Goal: Transaction & Acquisition: Purchase product/service

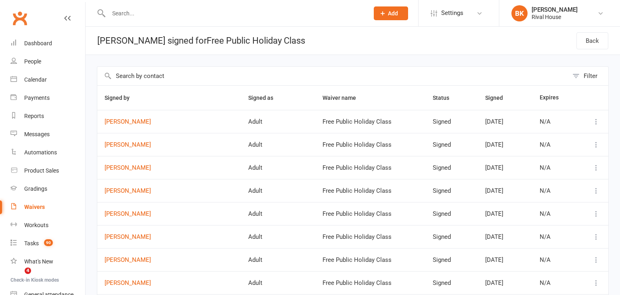
select select "50"
click at [37, 131] on div "Messages" at bounding box center [36, 134] width 25 height 6
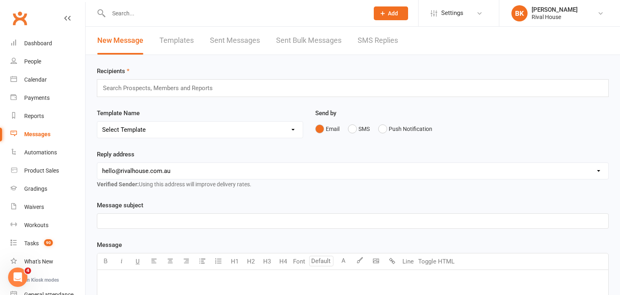
click at [140, 90] on input "text" at bounding box center [161, 88] width 118 height 10
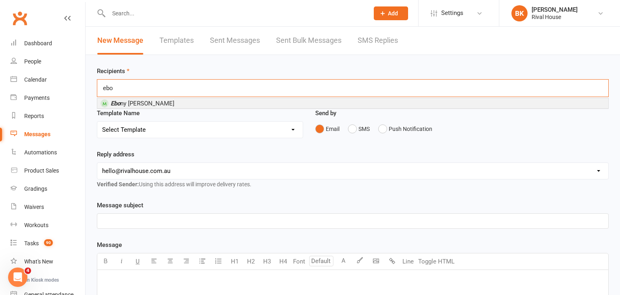
type input "ebo"
click at [111, 106] on em "Ebo" at bounding box center [116, 103] width 10 height 7
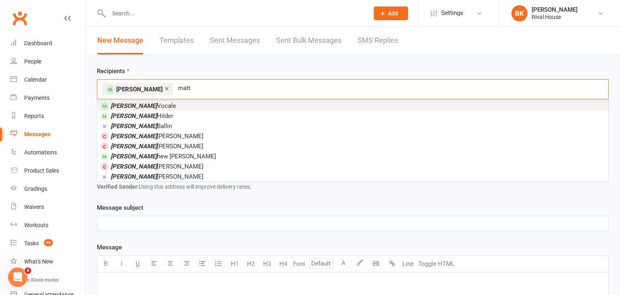
type input "matt"
click at [119, 104] on em "[PERSON_NAME]" at bounding box center [134, 105] width 46 height 7
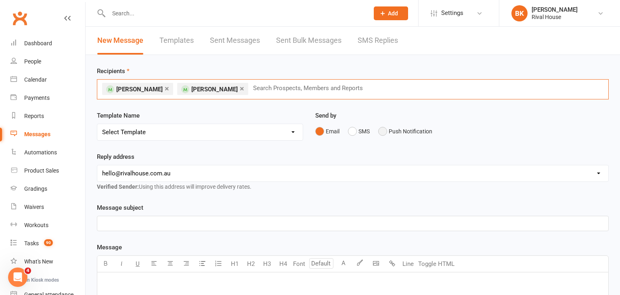
click at [402, 133] on button "Push Notification" at bounding box center [405, 130] width 54 height 15
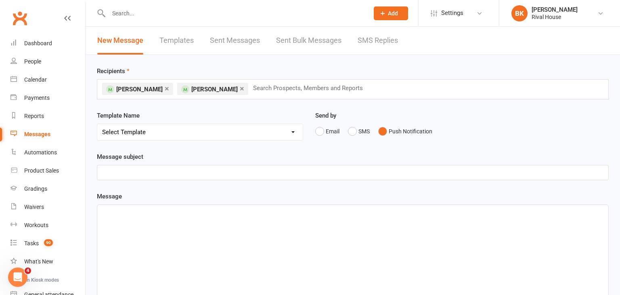
click at [146, 168] on p "﻿" at bounding box center [352, 172] width 501 height 10
click at [157, 222] on div "﻿" at bounding box center [352, 265] width 511 height 121
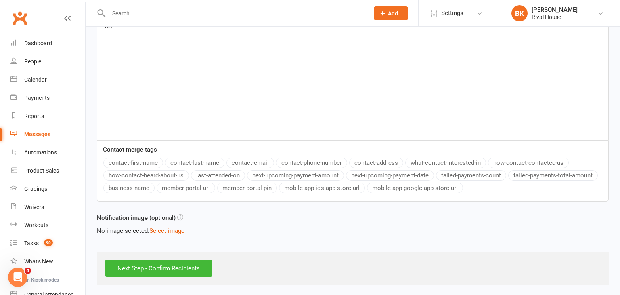
click at [125, 165] on button "contact-first-name" at bounding box center [133, 162] width 60 height 10
click at [203, 269] on input "Next Step - Confirm Recipients" at bounding box center [158, 267] width 107 height 17
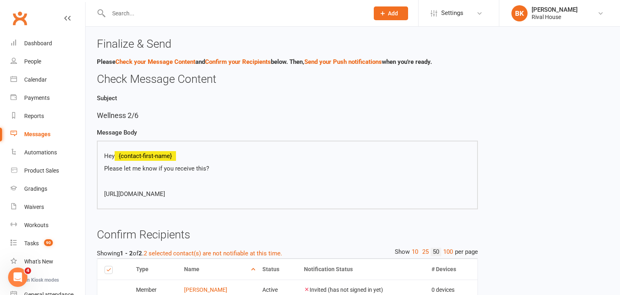
scroll to position [110, 0]
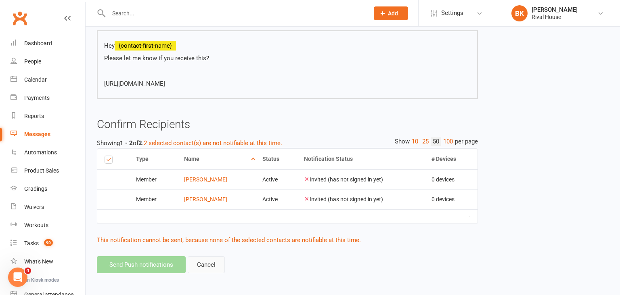
click at [201, 258] on link "Cancel" at bounding box center [206, 264] width 37 height 17
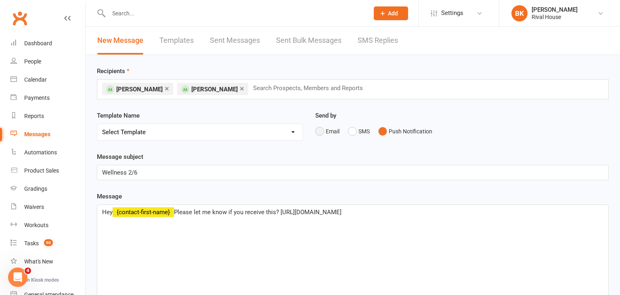
click at [322, 127] on button "Email" at bounding box center [327, 130] width 24 height 15
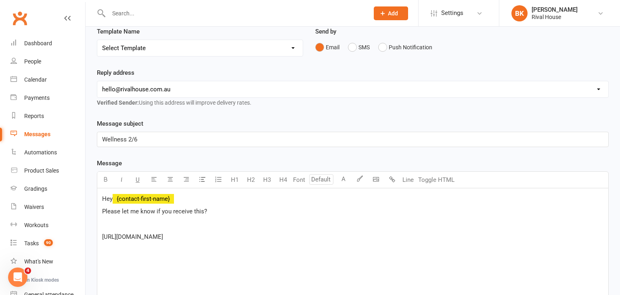
scroll to position [85, 0]
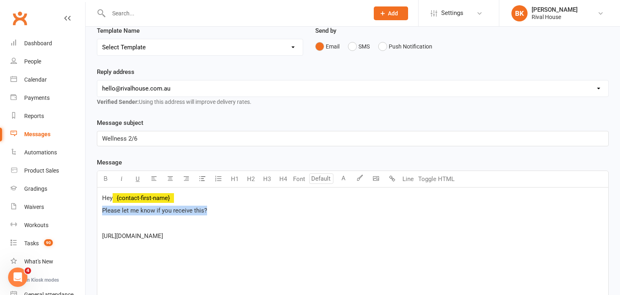
drag, startPoint x: 214, startPoint y: 210, endPoint x: 96, endPoint y: 209, distance: 117.8
click at [96, 209] on div "Message subject Wellness 2/6 Message U H1 H2 H3 H4 Font A Line Toggle HTML Hey …" at bounding box center [353, 249] width 524 height 263
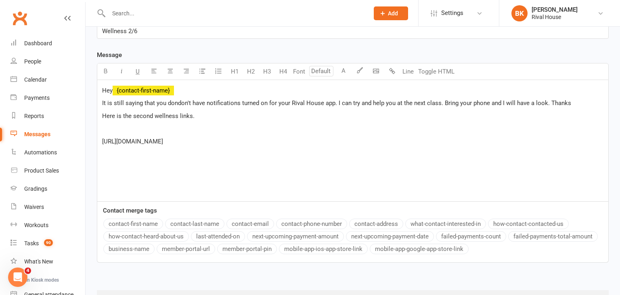
scroll to position [230, 0]
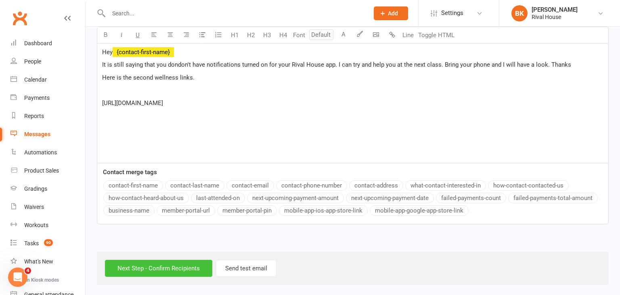
click at [153, 269] on input "Next Step - Confirm Recipients" at bounding box center [158, 267] width 107 height 17
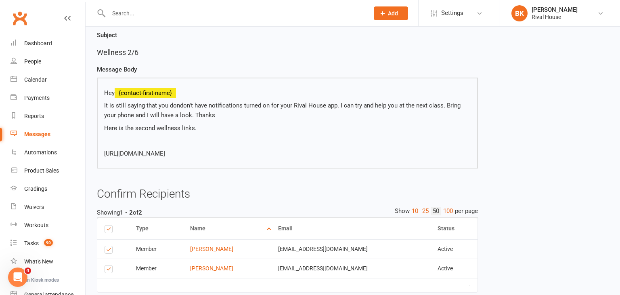
scroll to position [111, 0]
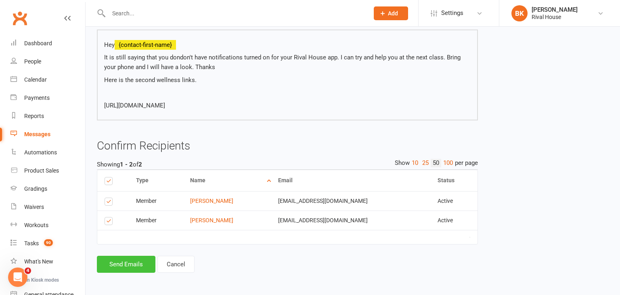
click at [134, 261] on button "Send Emails" at bounding box center [126, 263] width 59 height 17
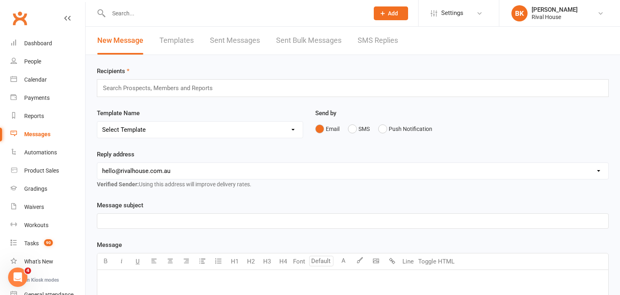
click at [239, 40] on link "Sent Messages" at bounding box center [235, 41] width 50 height 28
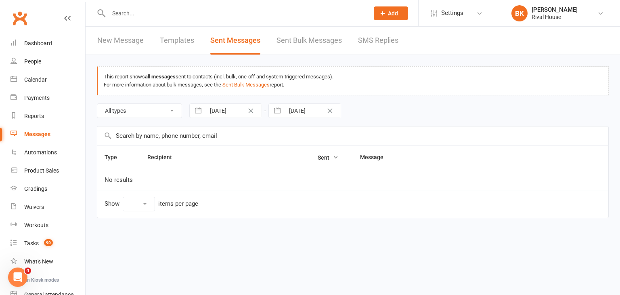
select select "100"
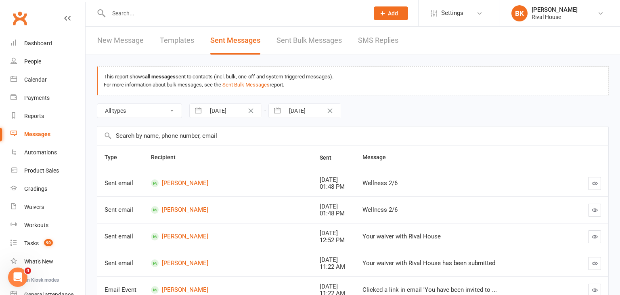
click at [321, 45] on link "Sent Bulk Messages" at bounding box center [308, 41] width 65 height 28
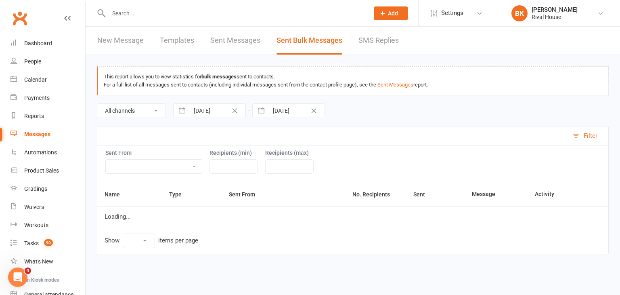
select select "10"
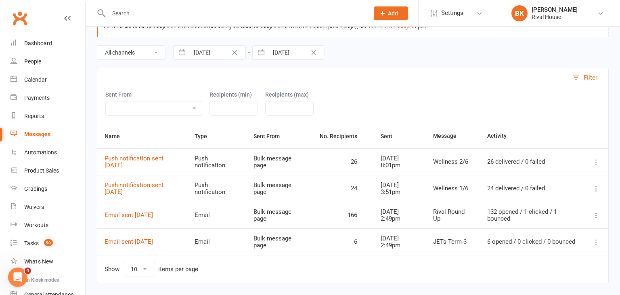
scroll to position [60, 0]
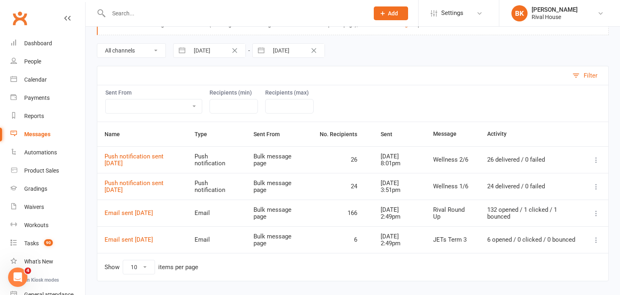
click at [44, 134] on div "Messages" at bounding box center [37, 134] width 26 height 6
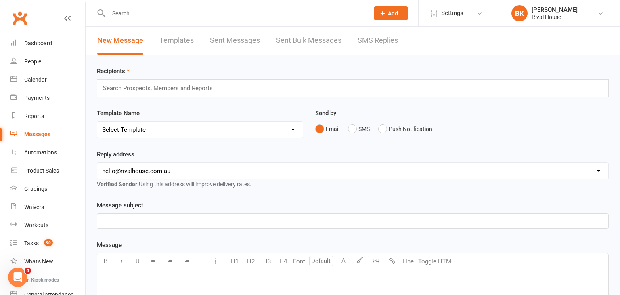
click at [201, 83] on input "text" at bounding box center [161, 88] width 118 height 10
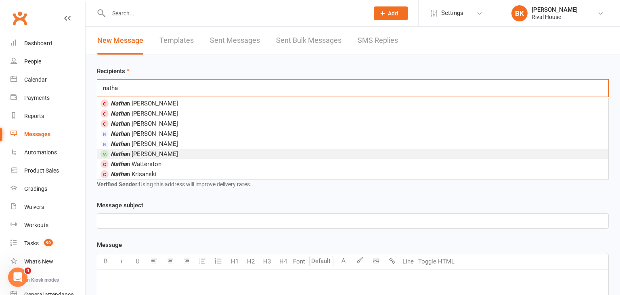
type input "natha"
click at [138, 151] on span "[PERSON_NAME]" at bounding box center [144, 153] width 67 height 7
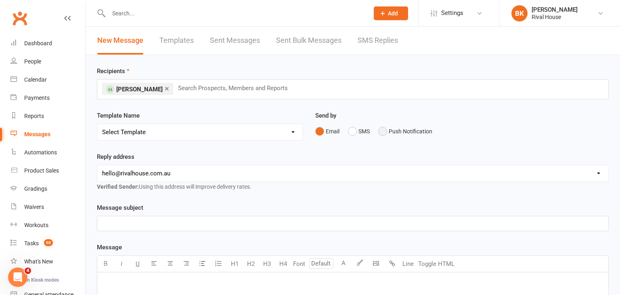
click at [391, 129] on button "Push Notification" at bounding box center [405, 130] width 54 height 15
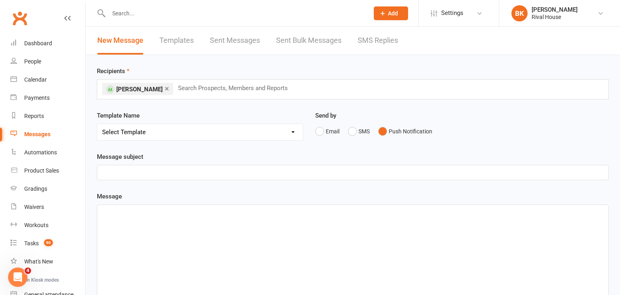
click at [161, 173] on p "﻿" at bounding box center [352, 172] width 501 height 10
click at [121, 240] on div "﻿" at bounding box center [352, 265] width 511 height 121
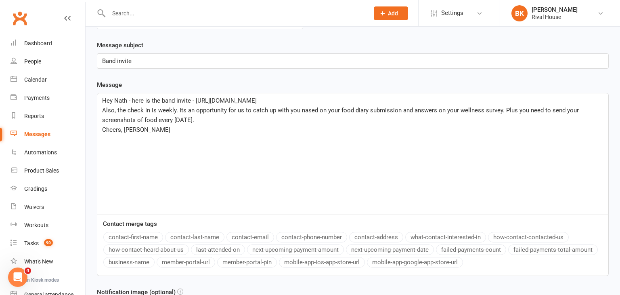
scroll to position [186, 0]
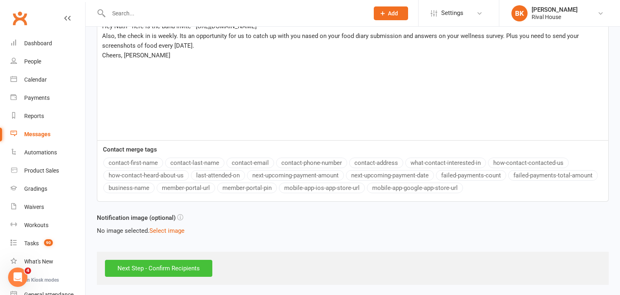
click at [173, 266] on input "Next Step - Confirm Recipients" at bounding box center [158, 267] width 107 height 17
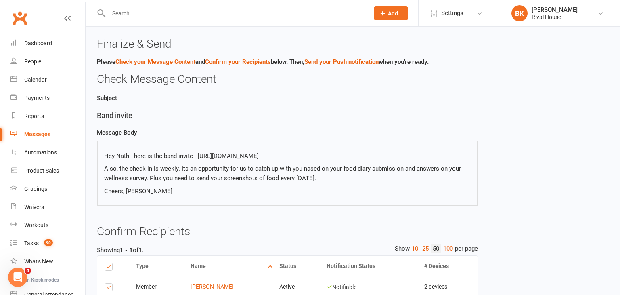
scroll to position [66, 0]
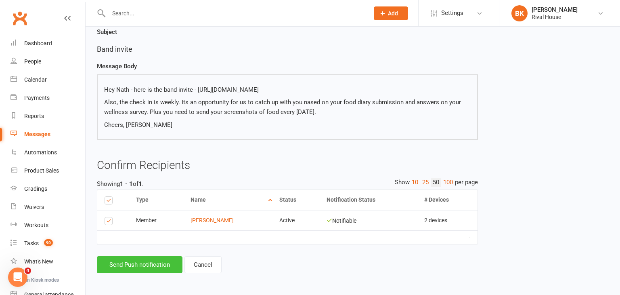
click at [153, 263] on button "Send Push notification" at bounding box center [140, 264] width 86 height 17
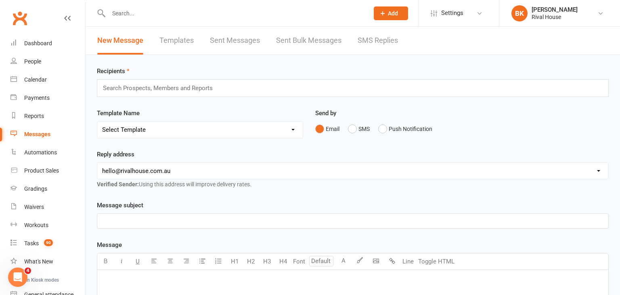
click at [127, 13] on input "text" at bounding box center [234, 13] width 257 height 11
type input "e"
click at [50, 171] on div "Product Sales" at bounding box center [41, 170] width 35 height 6
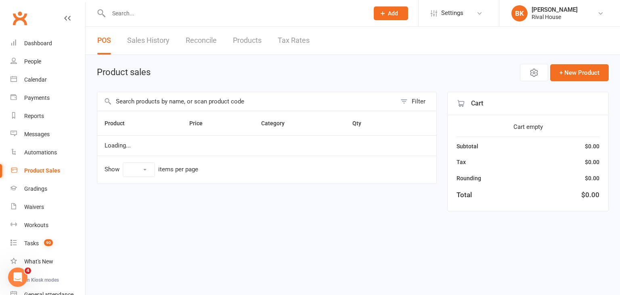
select select "100"
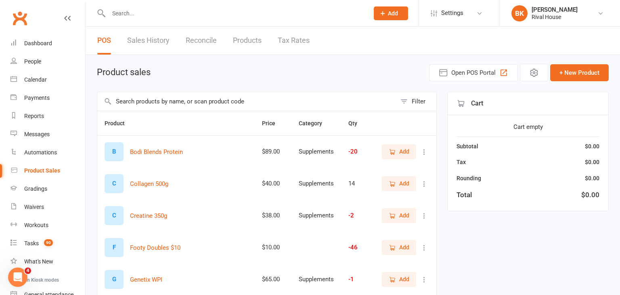
click at [422, 152] on icon at bounding box center [424, 152] width 8 height 8
click at [395, 163] on link "View / Edit" at bounding box center [389, 167] width 80 height 16
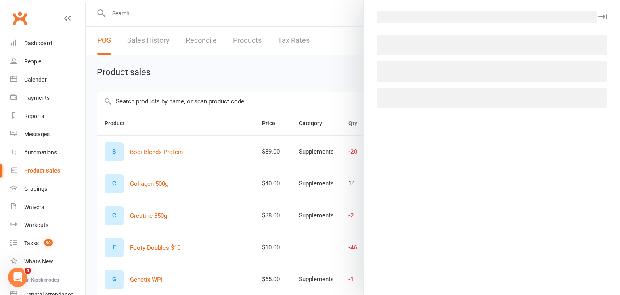
select select "1921"
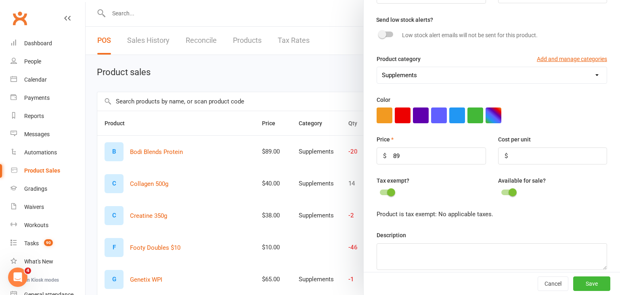
scroll to position [111, 0]
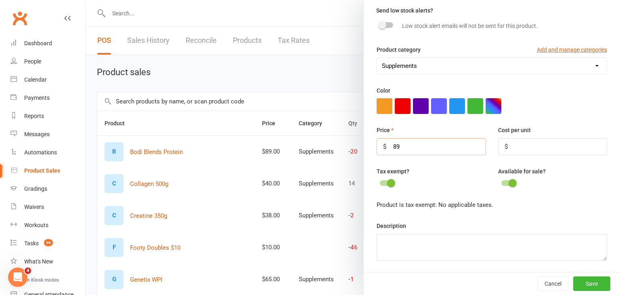
click at [455, 148] on input "89" at bounding box center [430, 146] width 109 height 17
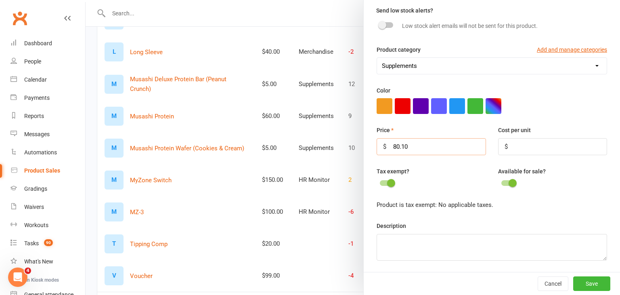
scroll to position [413, 0]
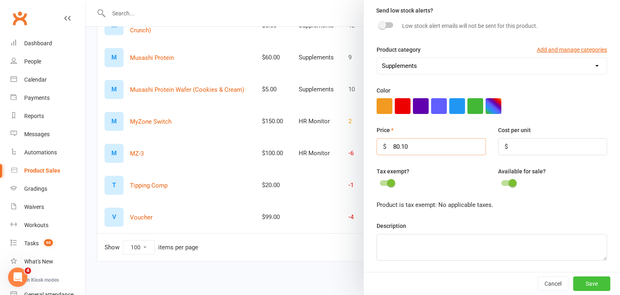
type input "80.10"
click at [590, 286] on button "Save" at bounding box center [591, 283] width 37 height 15
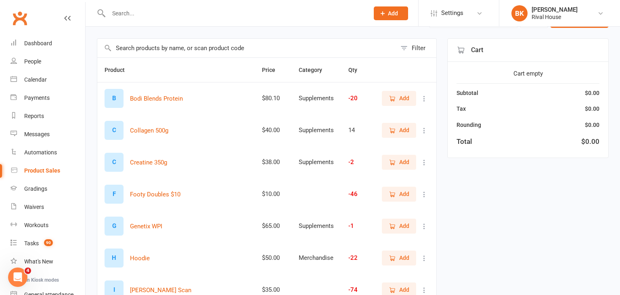
scroll to position [56, 0]
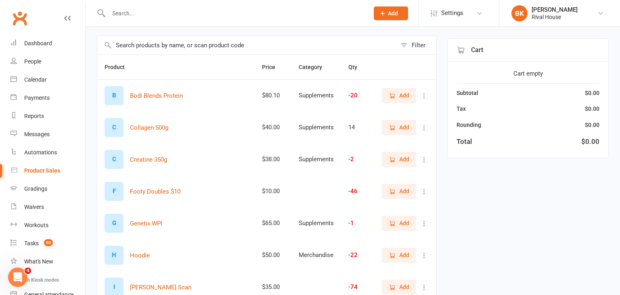
click at [425, 158] on icon at bounding box center [424, 159] width 8 height 8
click at [383, 189] on link "Delete" at bounding box center [389, 190] width 80 height 16
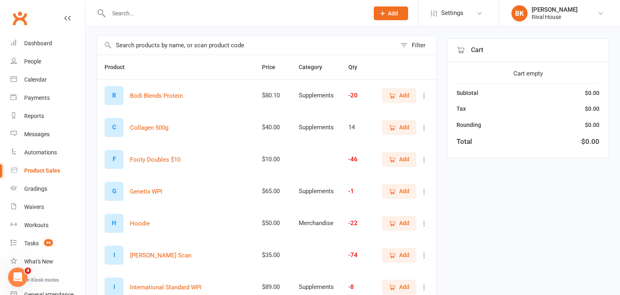
click at [423, 130] on icon at bounding box center [424, 127] width 8 height 8
click at [399, 143] on link "View / Edit" at bounding box center [389, 142] width 80 height 16
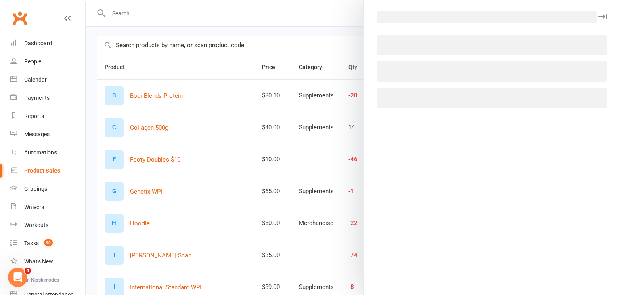
select select "1921"
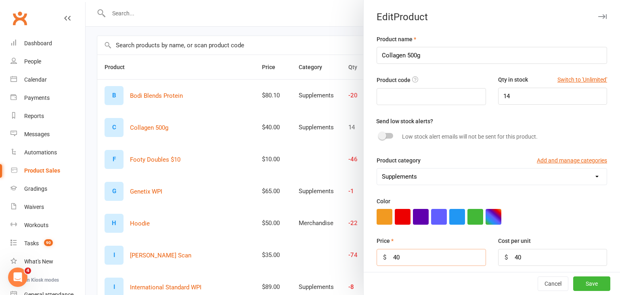
click at [435, 258] on input "40" at bounding box center [430, 257] width 109 height 17
type input "4"
type input "58.50"
click at [379, 54] on input "Collagen 500g" at bounding box center [491, 55] width 230 height 17
type input "Bodi Blends Creatine 500g"
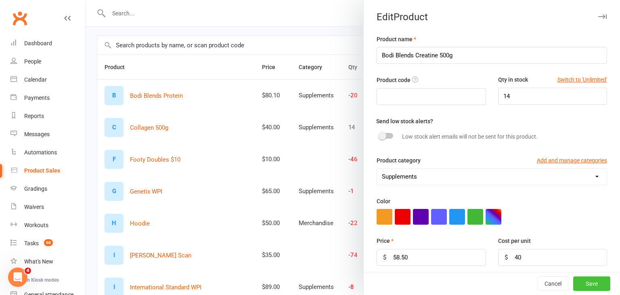
click at [583, 280] on button "Save" at bounding box center [591, 283] width 37 height 15
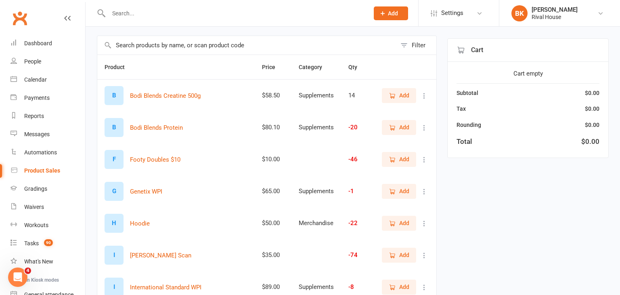
click at [402, 132] on button "Add" at bounding box center [399, 127] width 34 height 15
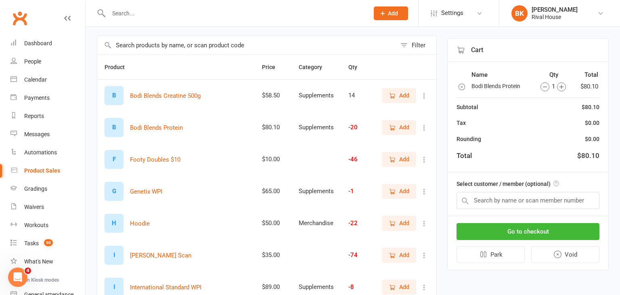
click at [561, 86] on icon "button" at bounding box center [561, 87] width 4 height 4
click at [506, 201] on input "text" at bounding box center [527, 200] width 143 height 17
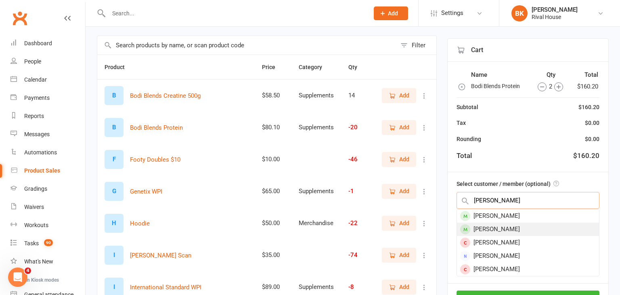
type input "[PERSON_NAME]"
click at [495, 232] on div "[PERSON_NAME]" at bounding box center [528, 228] width 142 height 13
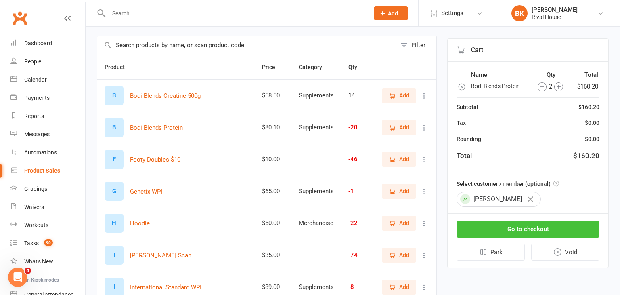
click at [534, 231] on button "Go to checkout" at bounding box center [527, 228] width 143 height 17
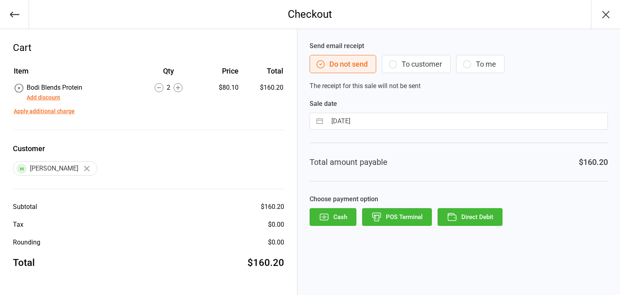
click at [468, 212] on button "Direct Debit" at bounding box center [469, 217] width 65 height 18
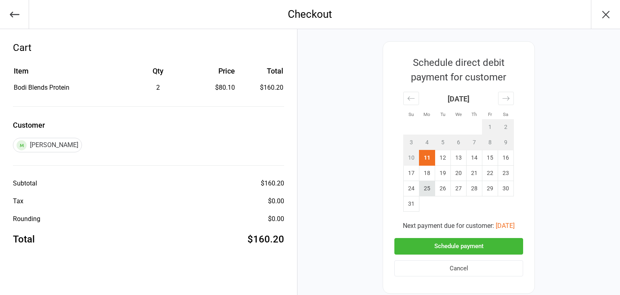
click at [429, 183] on td "25" at bounding box center [427, 188] width 16 height 15
click at [470, 247] on button "Schedule payment" at bounding box center [458, 246] width 129 height 17
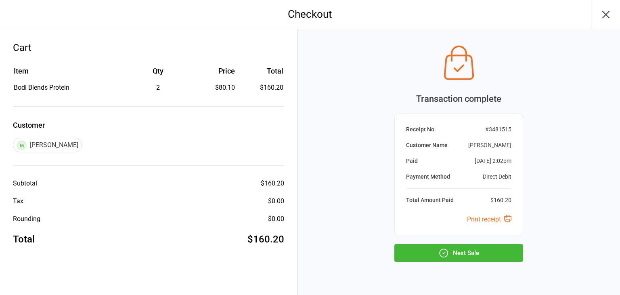
click at [604, 6] on button "button" at bounding box center [605, 14] width 29 height 29
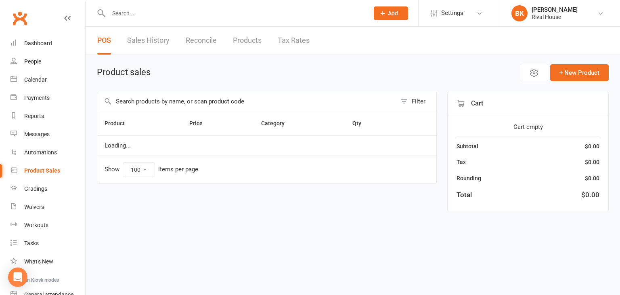
select select "100"
